Goal: Obtain resource: Download file/media

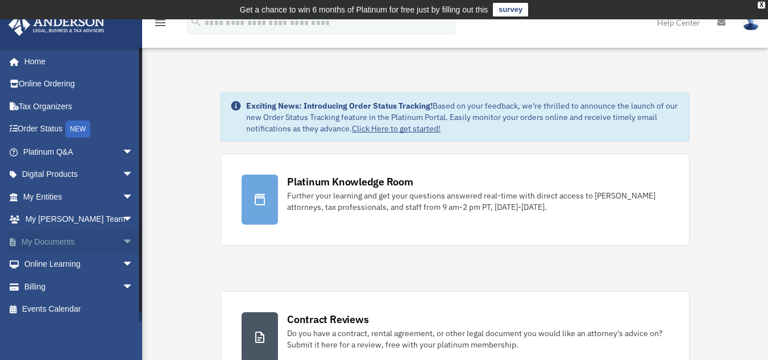
click at [77, 244] on link "My Documents arrow_drop_down" at bounding box center [79, 241] width 143 height 23
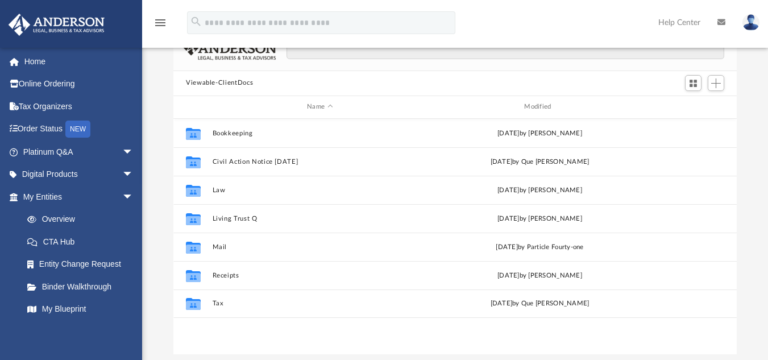
scroll to position [99, 0]
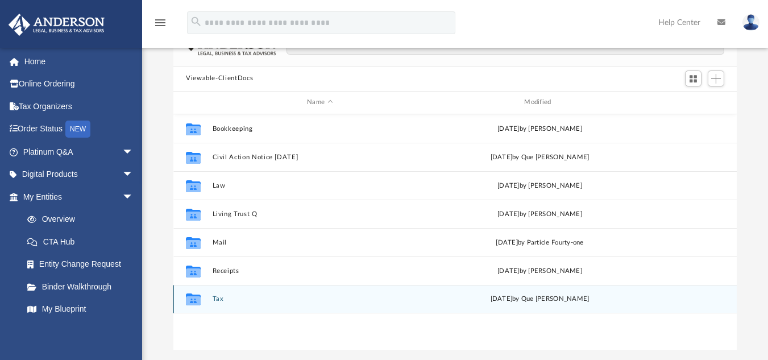
click at [543, 301] on div "[DATE] by [PERSON_NAME]" at bounding box center [539, 299] width 215 height 10
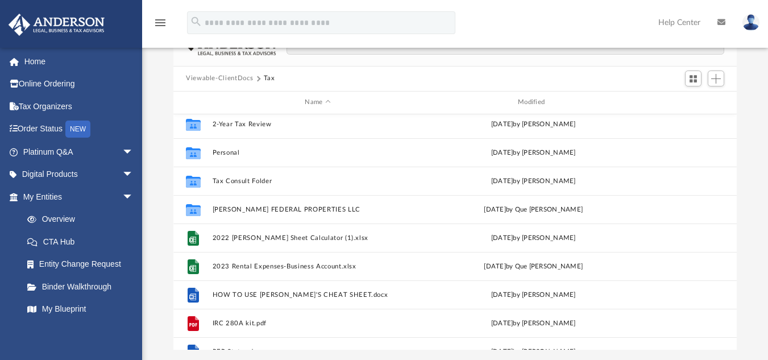
scroll to position [0, 0]
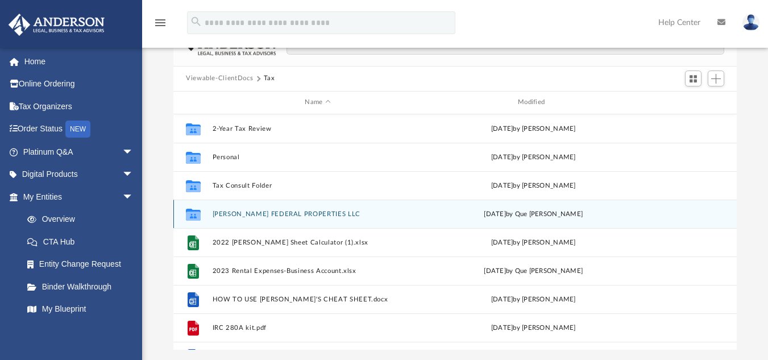
click at [510, 220] on div "Collaborated Folder [PERSON_NAME] FEDERAL PROPERTIES LLC [DATE] by Que [PERSON_…" at bounding box center [454, 213] width 563 height 28
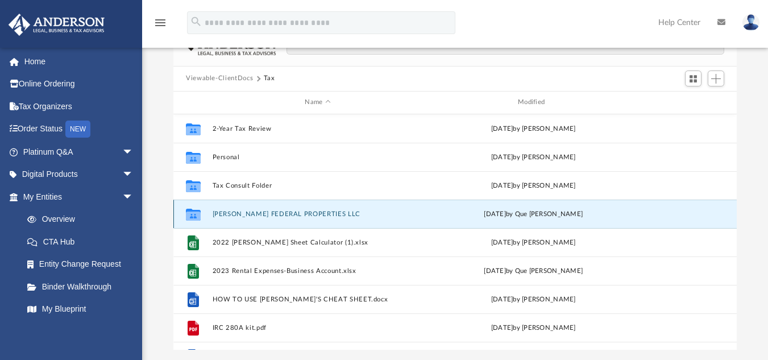
click at [510, 220] on div "Collaborated Folder [PERSON_NAME] FEDERAL PROPERTIES LLC [DATE] by Que [PERSON_…" at bounding box center [454, 213] width 563 height 28
click at [311, 218] on div "Collaborated Folder [PERSON_NAME] FEDERAL PROPERTIES LLC [DATE] by Que [PERSON_…" at bounding box center [454, 213] width 563 height 28
click at [302, 214] on button "[PERSON_NAME] FEDERAL PROPERTIES LLC" at bounding box center [318, 213] width 211 height 7
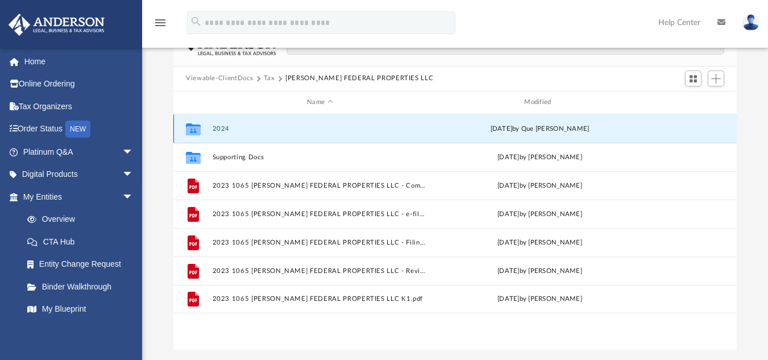
click at [230, 131] on button "2024" at bounding box center [320, 127] width 215 height 7
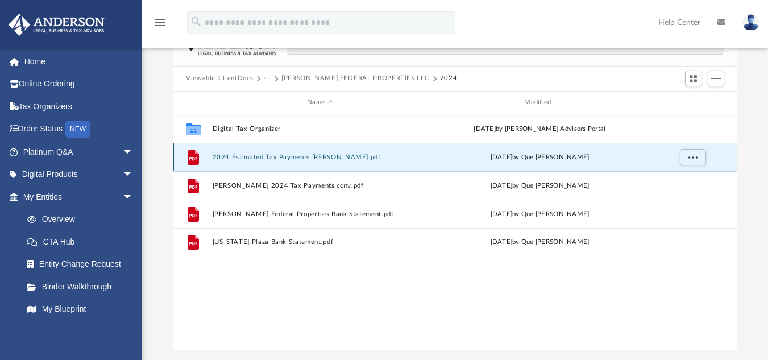
click at [230, 159] on button "2024 Estimated Tax Payments [PERSON_NAME].pdf" at bounding box center [320, 156] width 215 height 7
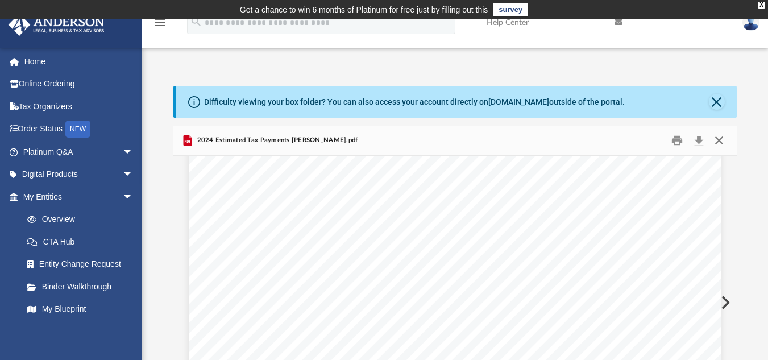
click at [721, 140] on button "Close" at bounding box center [719, 140] width 20 height 18
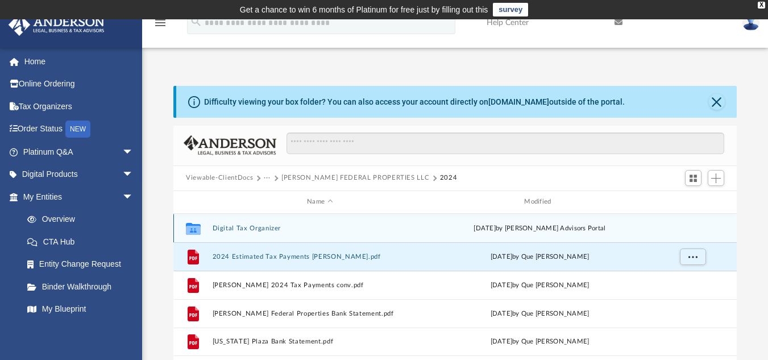
click at [243, 233] on div "Collaborated Folder Digital Tax Organizer [DATE] by [PERSON_NAME] Advisors Port…" at bounding box center [454, 228] width 563 height 28
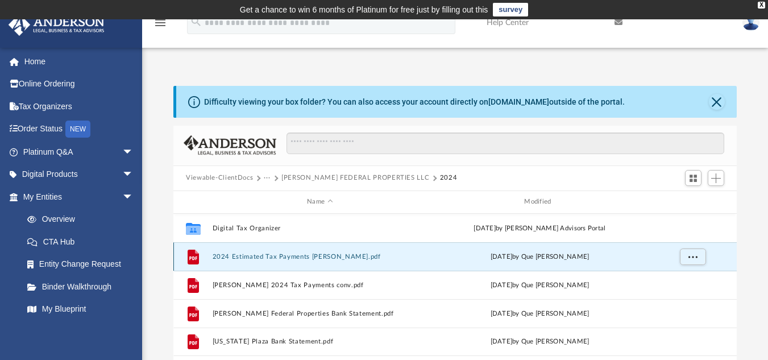
click at [251, 260] on button "2024 Estimated Tax Payments [PERSON_NAME].pdf" at bounding box center [320, 255] width 215 height 7
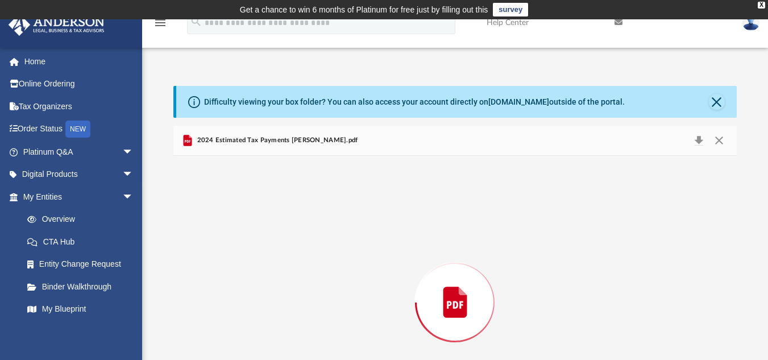
scroll to position [89, 0]
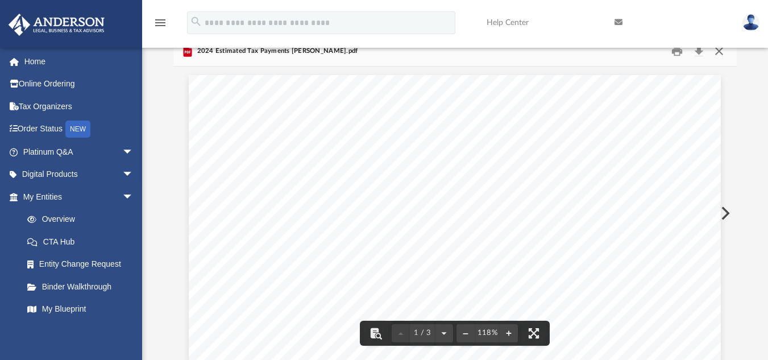
click at [718, 52] on button "Close" at bounding box center [719, 51] width 20 height 18
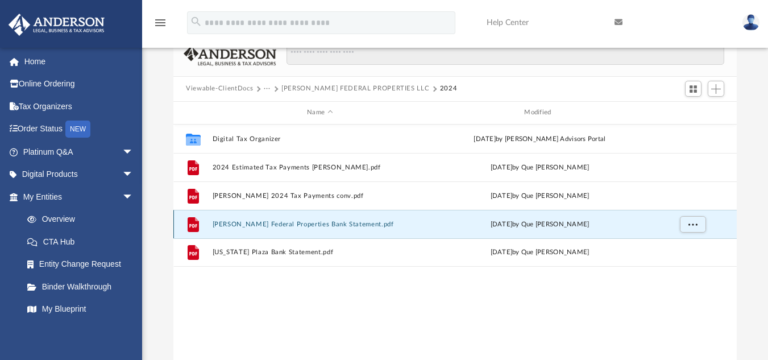
click at [339, 220] on button "[PERSON_NAME] Federal Properties Bank Statement.pdf" at bounding box center [320, 223] width 215 height 7
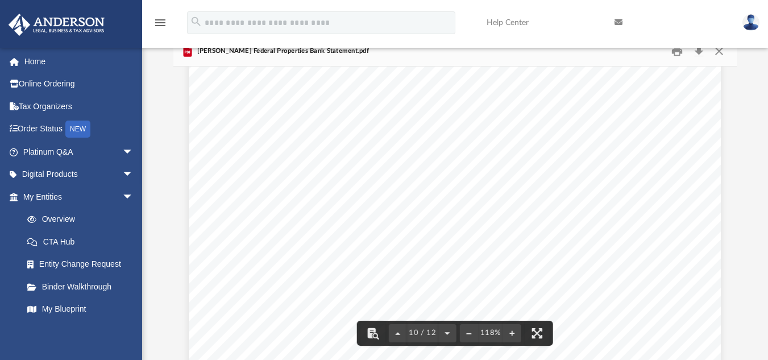
scroll to position [7212, 0]
